Goal: Task Accomplishment & Management: Manage account settings

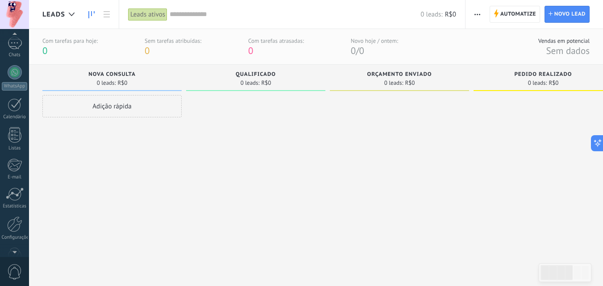
scroll to position [85, 0]
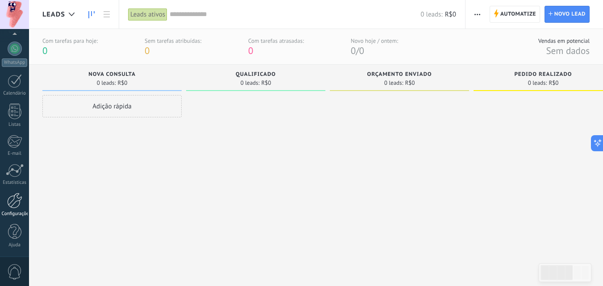
click at [10, 206] on div at bounding box center [14, 201] width 15 height 16
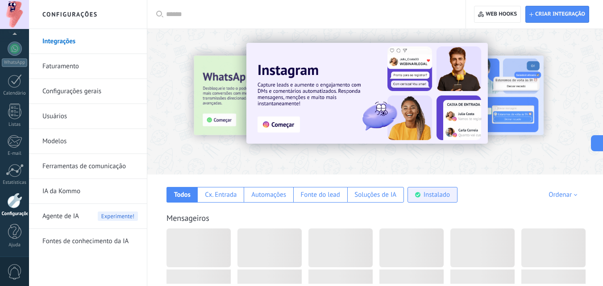
click at [428, 196] on div "Instalado" at bounding box center [437, 195] width 26 height 8
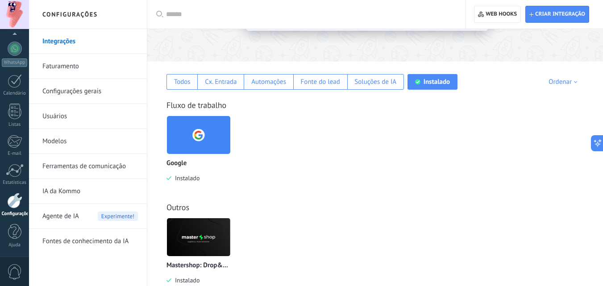
scroll to position [136, 0]
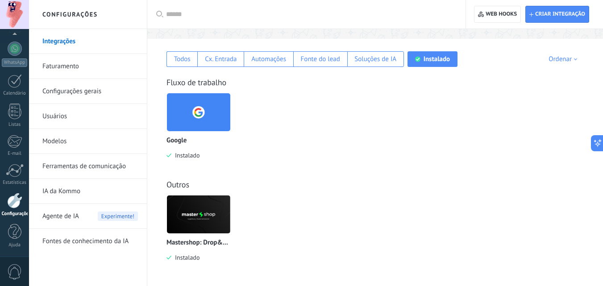
click at [206, 213] on img at bounding box center [198, 214] width 63 height 43
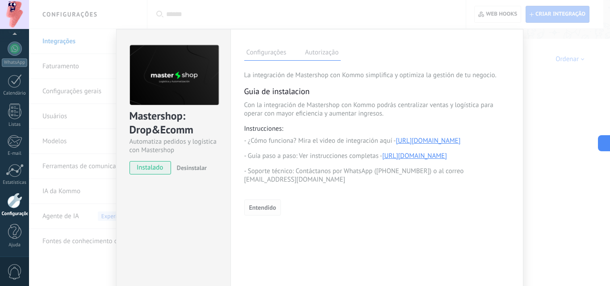
click at [266, 209] on button "Entendido" at bounding box center [262, 208] width 37 height 16
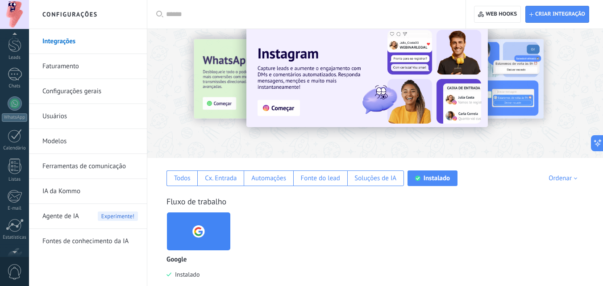
scroll to position [0, 0]
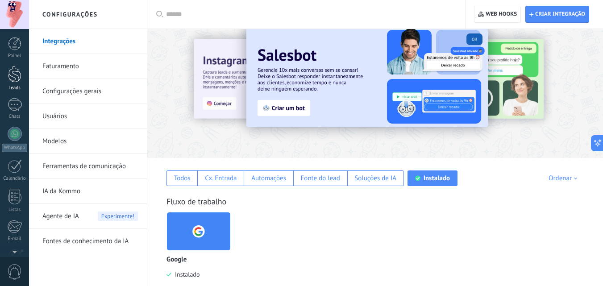
click at [18, 77] on div at bounding box center [14, 74] width 13 height 17
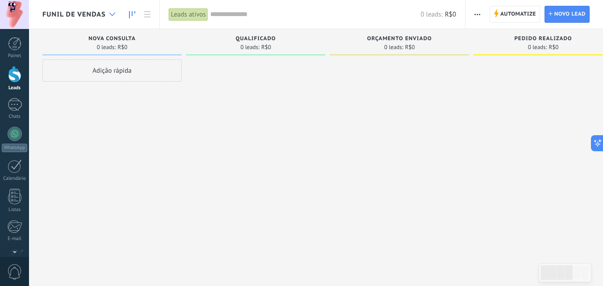
click at [112, 14] on icon at bounding box center [112, 14] width 6 height 4
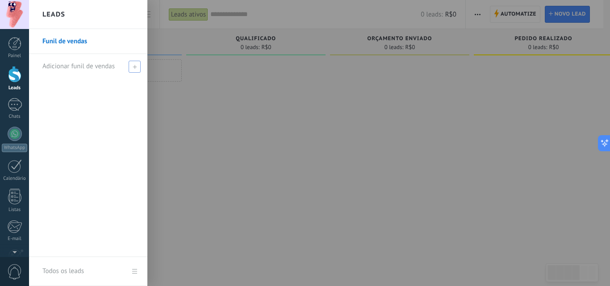
click at [95, 62] on span "Adicionar funil de vendas" at bounding box center [78, 66] width 72 height 8
click at [95, 62] on input "text" at bounding box center [84, 66] width 84 height 14
click at [94, 103] on div "Funil de vendas" at bounding box center [88, 143] width 118 height 228
click at [180, 83] on div at bounding box center [334, 143] width 610 height 286
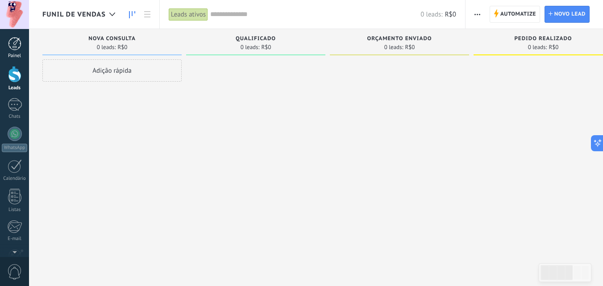
click at [7, 44] on link "Painel" at bounding box center [14, 48] width 29 height 22
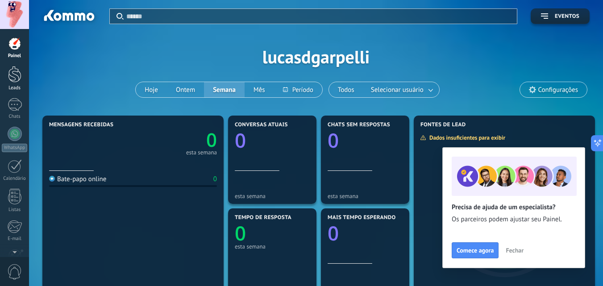
click at [17, 78] on div at bounding box center [14, 74] width 13 height 17
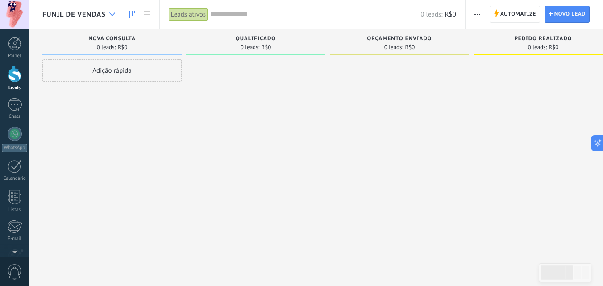
click at [106, 13] on div at bounding box center [112, 14] width 15 height 17
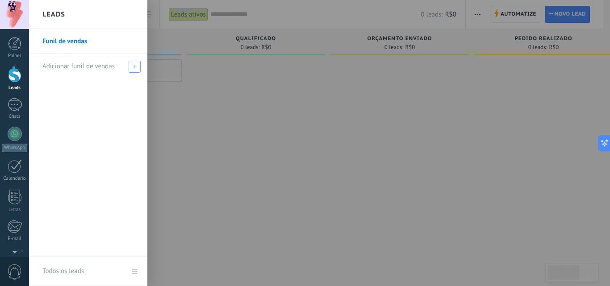
click at [128, 67] on div "Adicionar funil de vendas" at bounding box center [90, 66] width 96 height 25
click at [133, 66] on span at bounding box center [136, 66] width 8 height 6
click at [127, 80] on div "Funil de vendas" at bounding box center [88, 143] width 118 height 228
click at [129, 68] on span at bounding box center [135, 67] width 12 height 12
click at [124, 90] on div "Funil de vendas" at bounding box center [88, 143] width 118 height 228
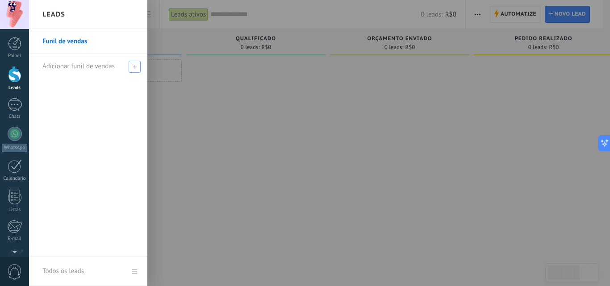
click at [79, 35] on link "Funil de vendas" at bounding box center [90, 41] width 96 height 25
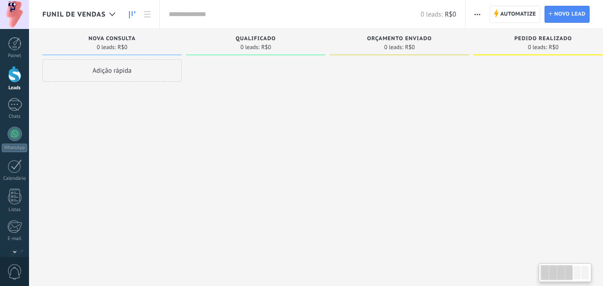
click at [113, 14] on use at bounding box center [112, 14] width 6 height 4
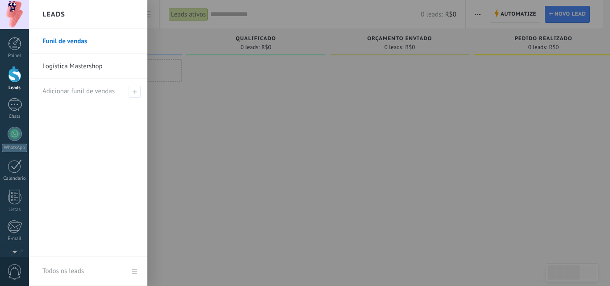
click at [113, 14] on div "Leads" at bounding box center [88, 14] width 118 height 29
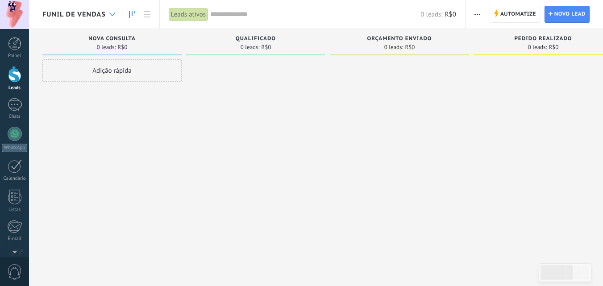
click at [112, 14] on icon at bounding box center [112, 14] width 6 height 4
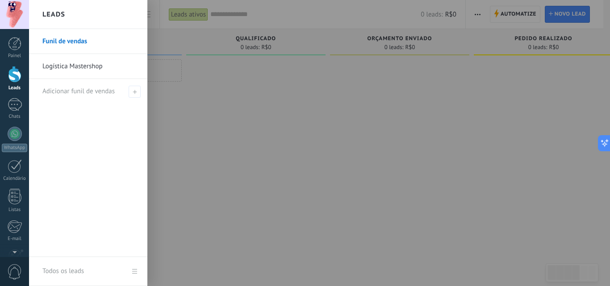
click at [96, 65] on link "Logística Mastershop" at bounding box center [90, 66] width 96 height 25
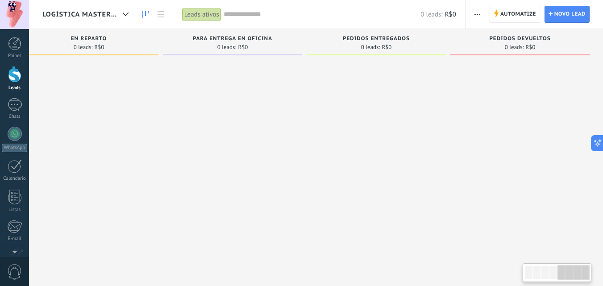
drag, startPoint x: 251, startPoint y: 116, endPoint x: 435, endPoint y: 108, distance: 183.6
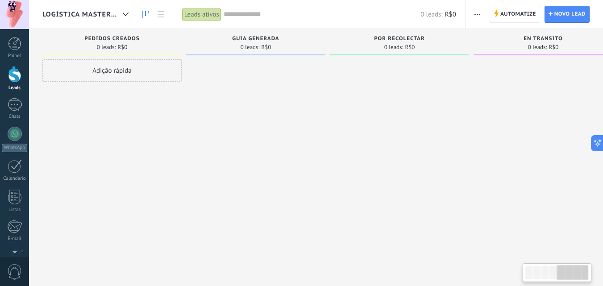
drag, startPoint x: 273, startPoint y: 113, endPoint x: 163, endPoint y: 109, distance: 109.9
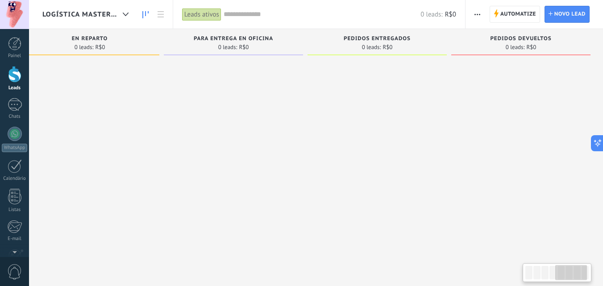
scroll to position [0, 598]
drag, startPoint x: 180, startPoint y: 147, endPoint x: 323, endPoint y: 140, distance: 143.4
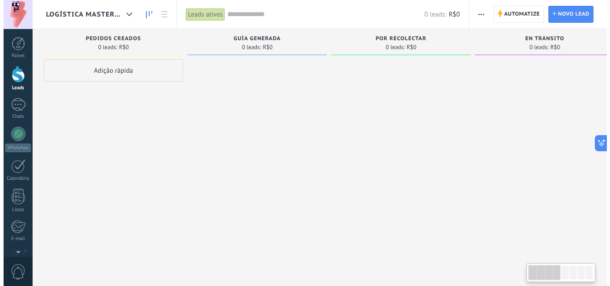
scroll to position [0, 0]
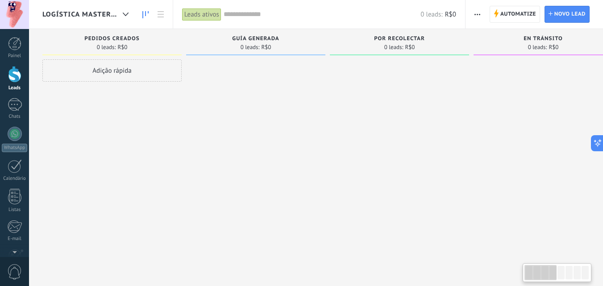
drag, startPoint x: 254, startPoint y: 147, endPoint x: 131, endPoint y: 128, distance: 125.1
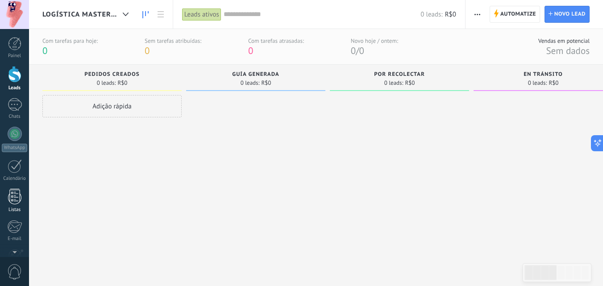
click at [16, 200] on div at bounding box center [14, 197] width 13 height 16
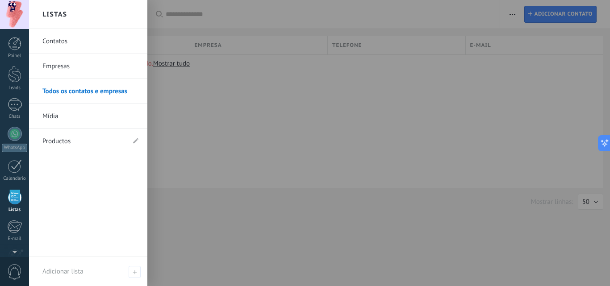
click at [71, 140] on link "Productos" at bounding box center [83, 141] width 83 height 25
